Goal: Transaction & Acquisition: Purchase product/service

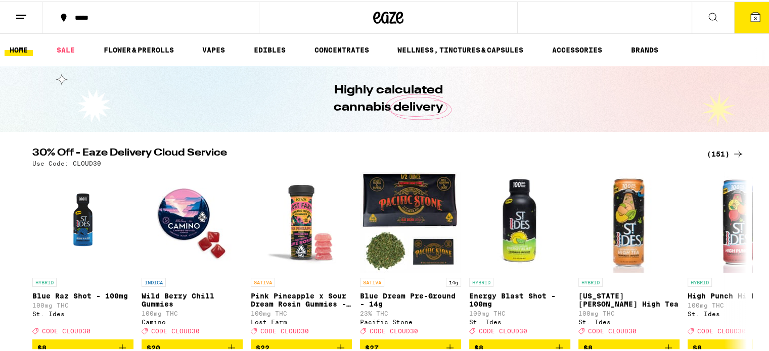
click at [26, 14] on line at bounding box center [21, 14] width 10 height 0
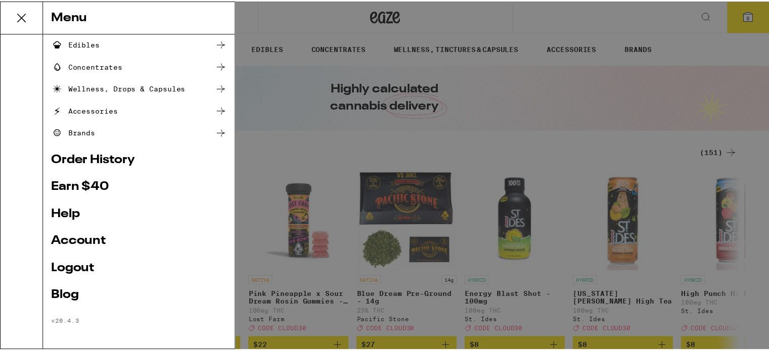
scroll to position [113, 0]
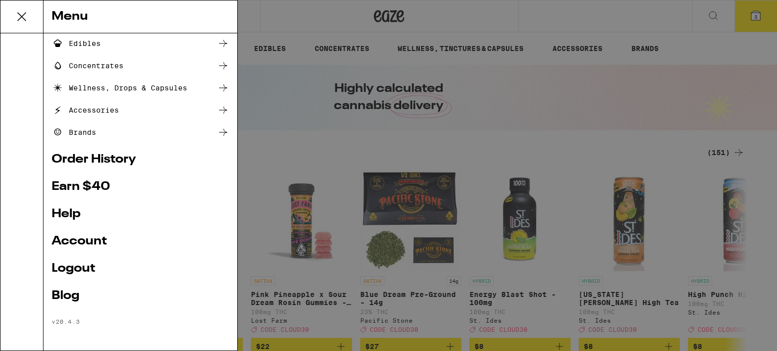
click at [75, 269] on link "Logout" at bounding box center [140, 269] width 177 height 12
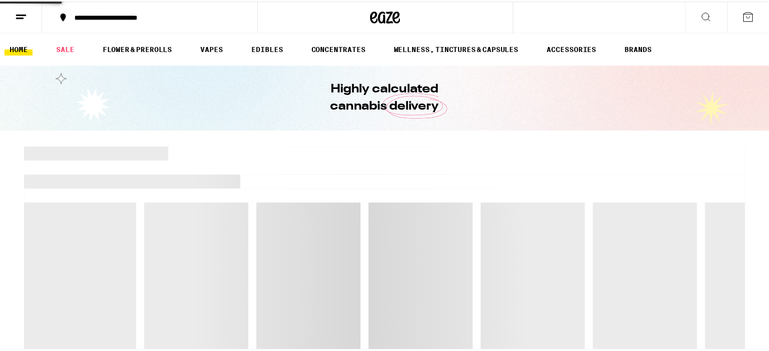
scroll to position [44, 0]
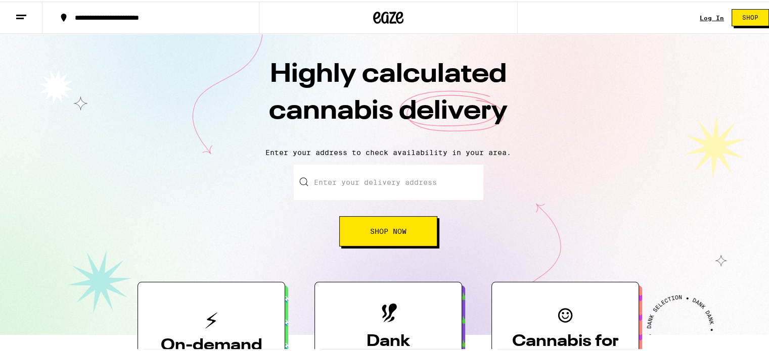
click at [704, 12] on div "Log In Shop" at bounding box center [738, 16] width 77 height 32
click at [704, 17] on link "Log In" at bounding box center [712, 16] width 24 height 7
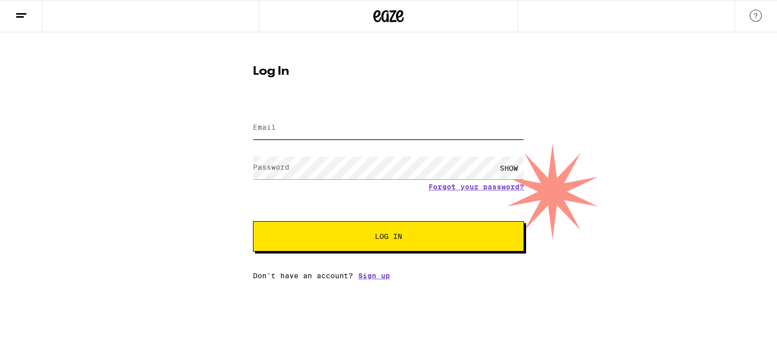
type input "[EMAIL_ADDRESS][DOMAIN_NAME]"
click at [400, 243] on button "Log In" at bounding box center [388, 236] width 271 height 30
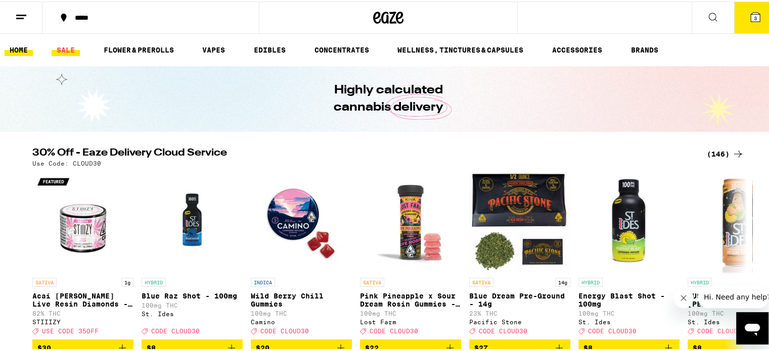
click at [63, 50] on link "SALE" at bounding box center [66, 48] width 28 height 12
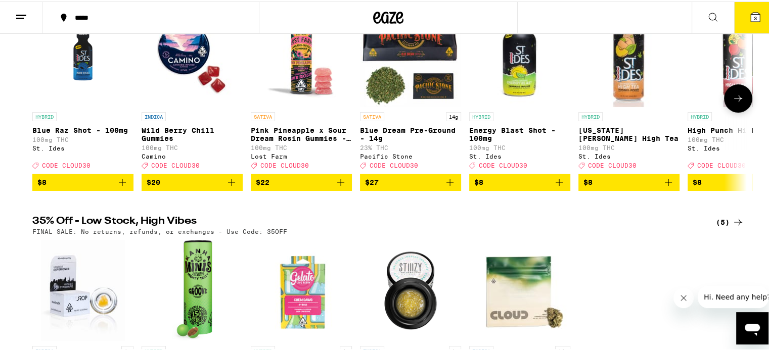
scroll to position [101, 0]
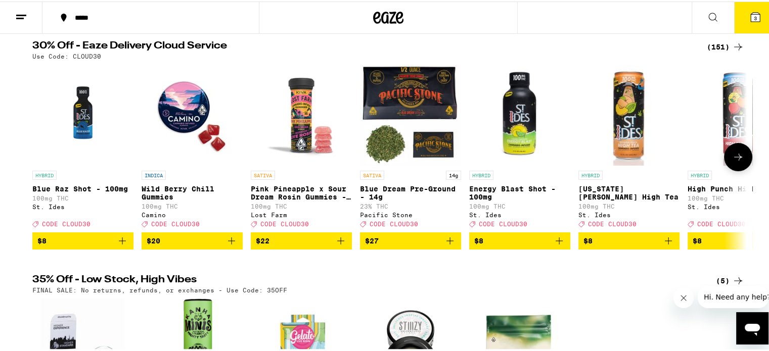
click at [734, 162] on icon at bounding box center [738, 156] width 12 height 12
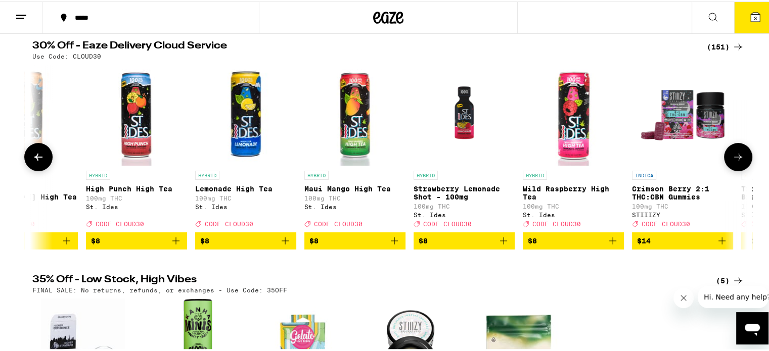
click at [734, 162] on icon at bounding box center [738, 156] width 12 height 12
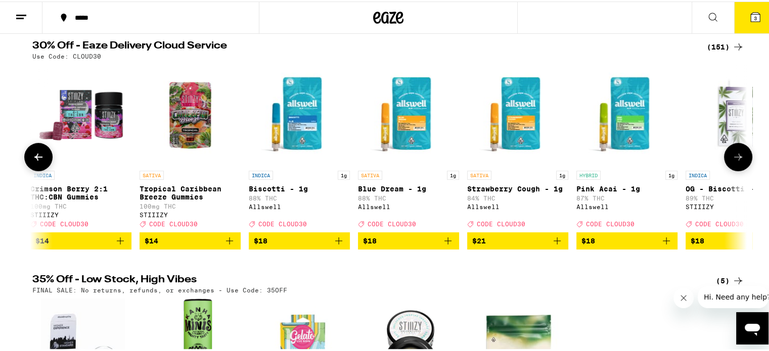
click at [734, 162] on icon at bounding box center [738, 156] width 12 height 12
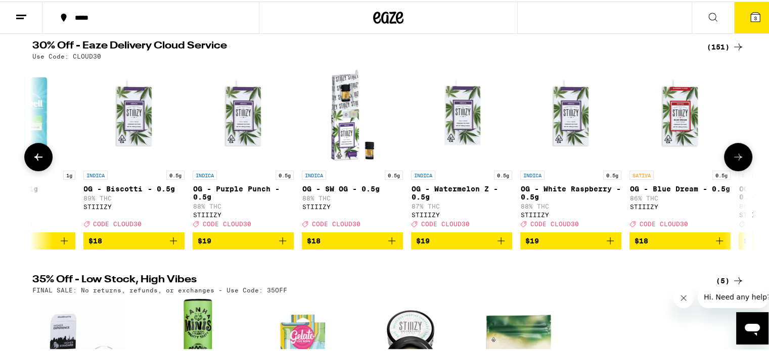
click at [734, 162] on icon at bounding box center [738, 156] width 12 height 12
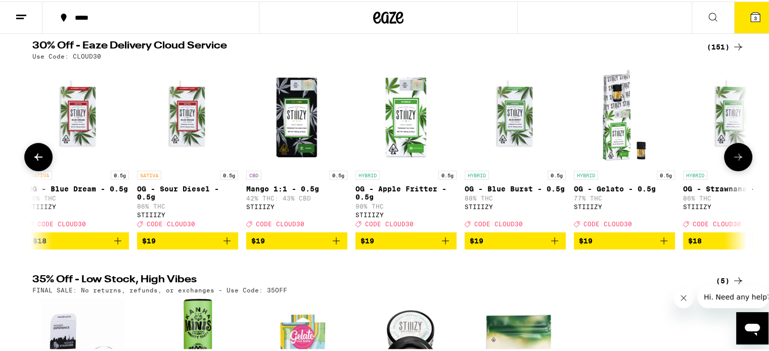
click at [734, 162] on icon at bounding box center [738, 156] width 12 height 12
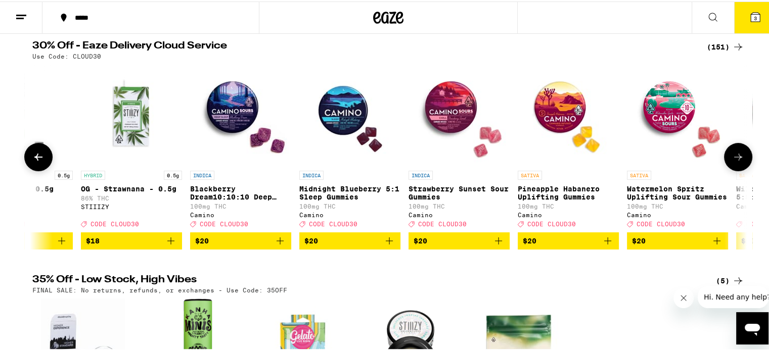
click at [734, 162] on icon at bounding box center [738, 156] width 12 height 12
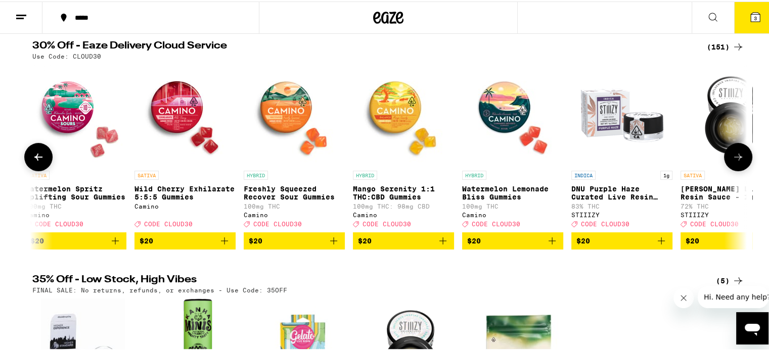
click at [734, 162] on icon at bounding box center [738, 156] width 12 height 12
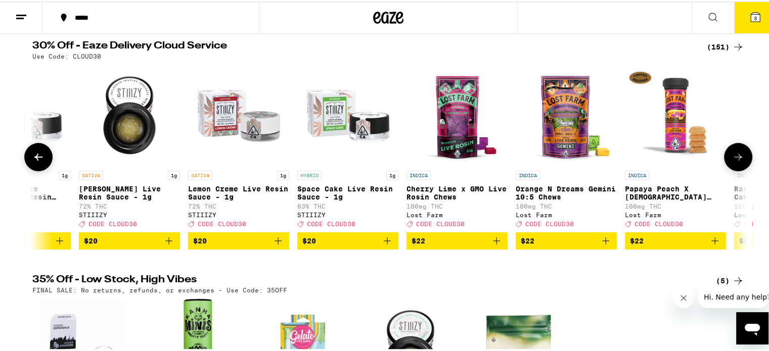
click at [734, 162] on icon at bounding box center [738, 156] width 12 height 12
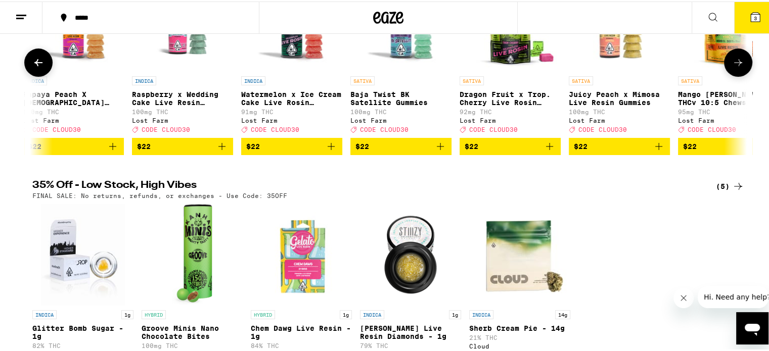
scroll to position [202, 0]
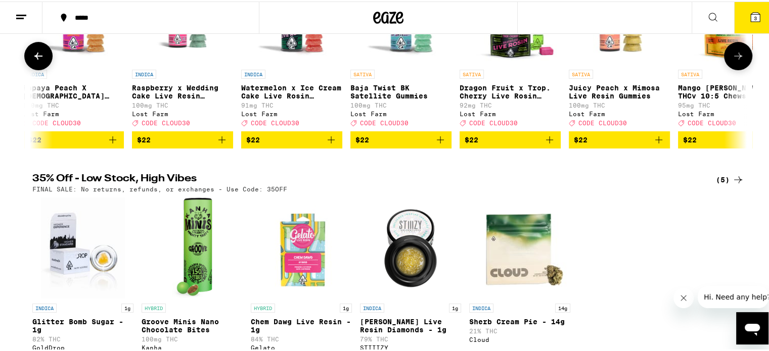
click at [732, 55] on icon at bounding box center [738, 55] width 12 height 12
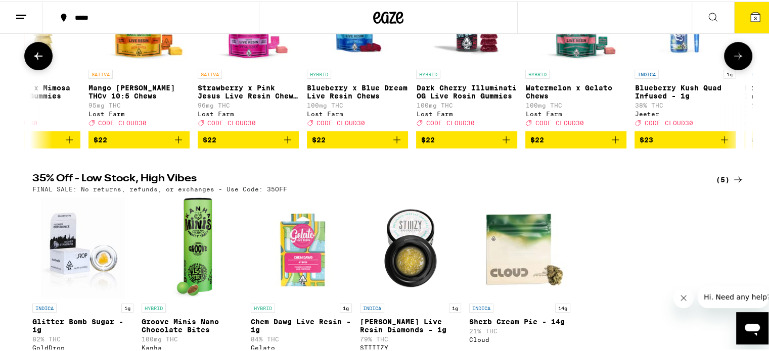
scroll to position [0, 5416]
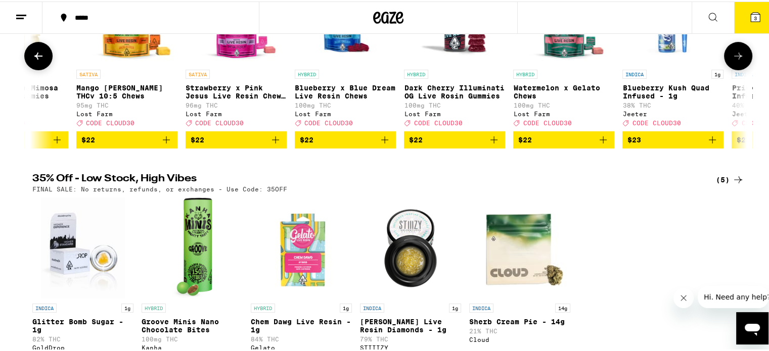
click at [732, 55] on icon at bounding box center [738, 55] width 12 height 12
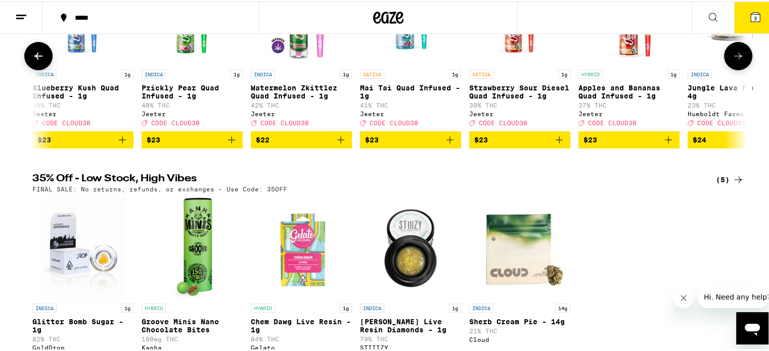
scroll to position [0, 6018]
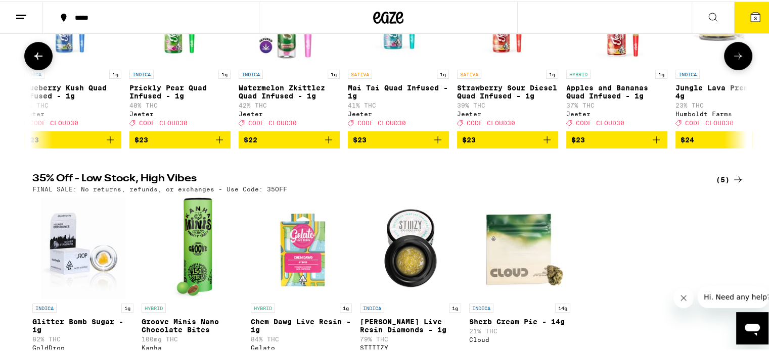
click at [732, 55] on icon at bounding box center [738, 55] width 12 height 12
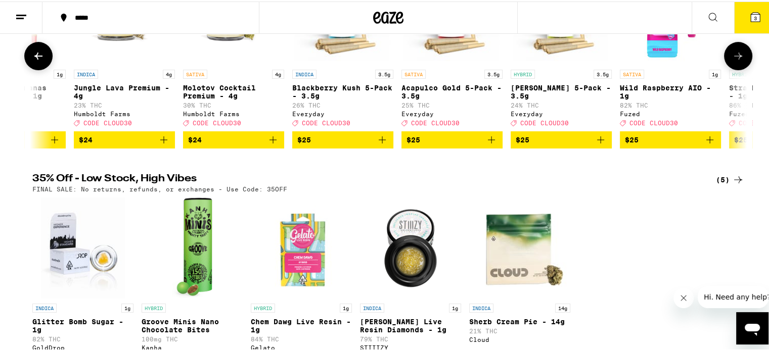
click at [732, 54] on icon at bounding box center [738, 55] width 12 height 12
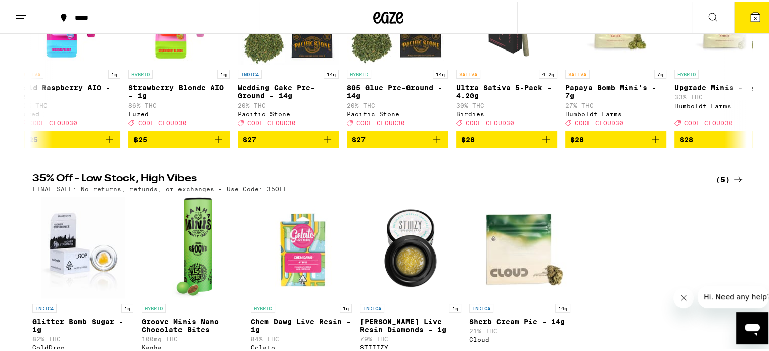
scroll to position [0, 7221]
